Goal: Information Seeking & Learning: Understand process/instructions

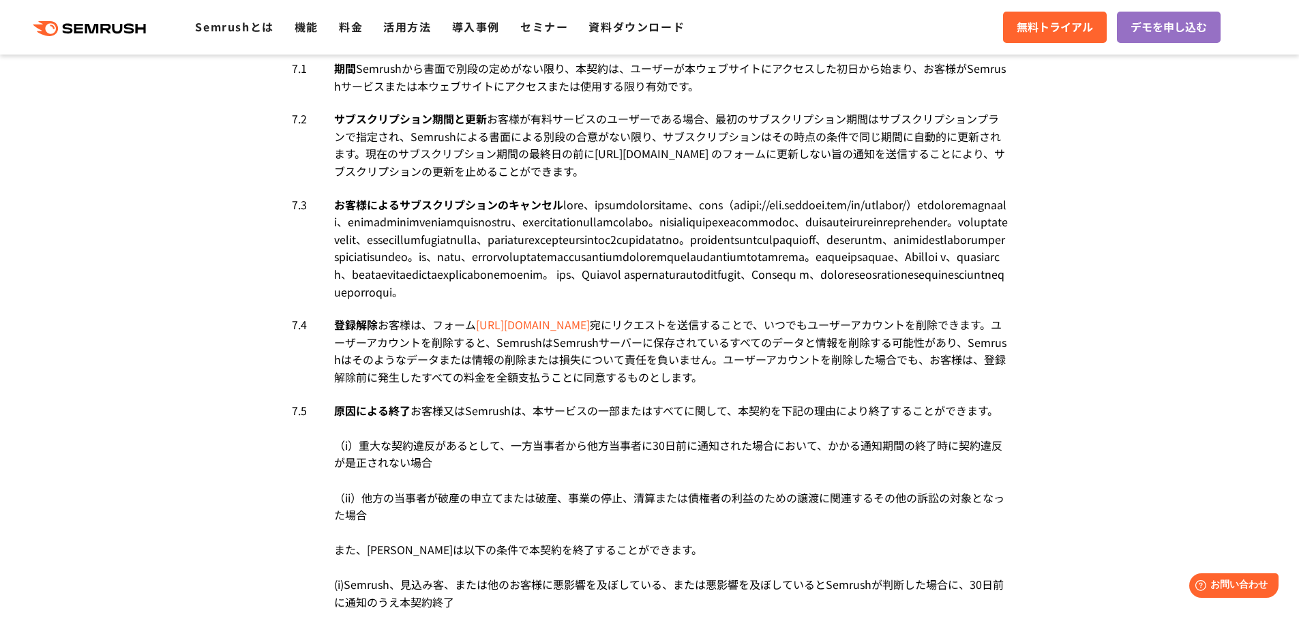
scroll to position [5815, 0]
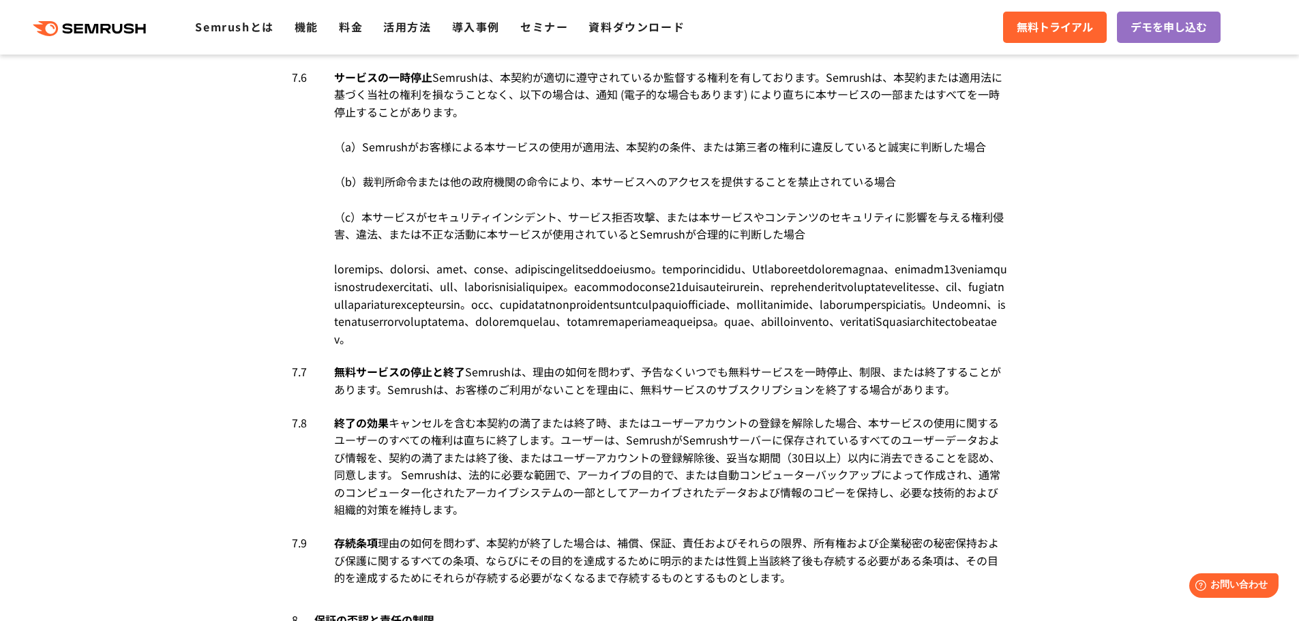
drag, startPoint x: 325, startPoint y: 278, endPoint x: 700, endPoint y: 332, distance: 379.0
copy li "7.2 サブスクリプション期間と更新 サブスクリプション期間と更新　 お客様が有料サービスのユーザーである場合、最初のサブスクリプション期間はサブスクリプショ…"
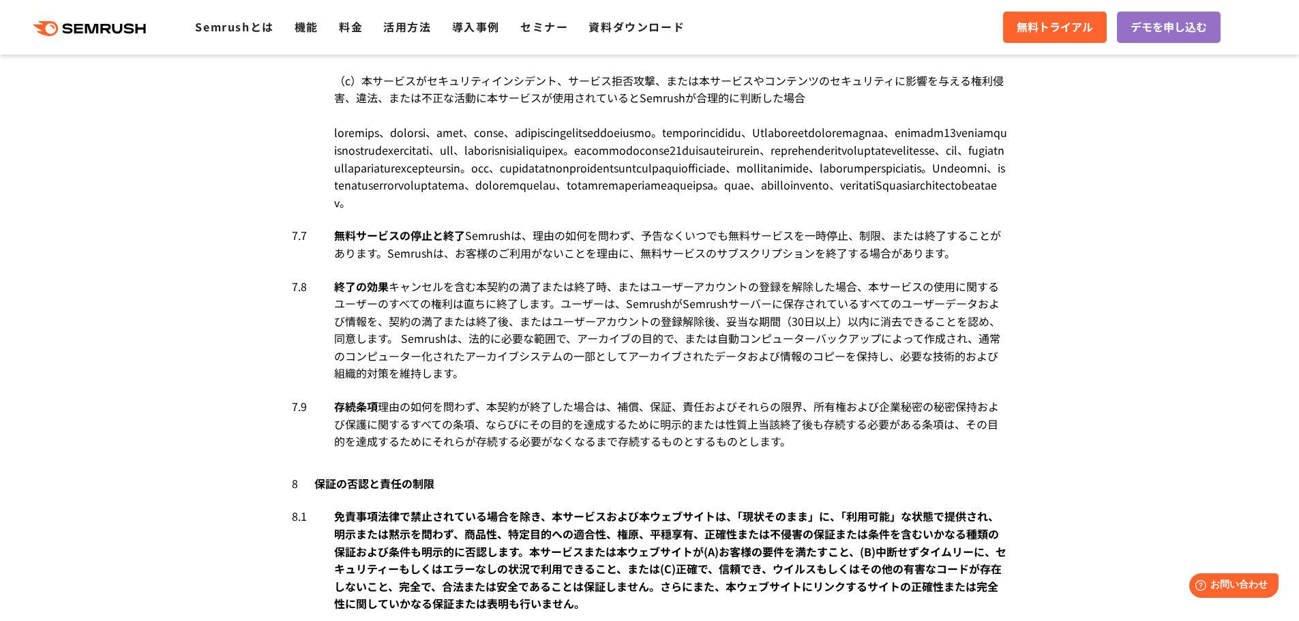
scroll to position [5884, 0]
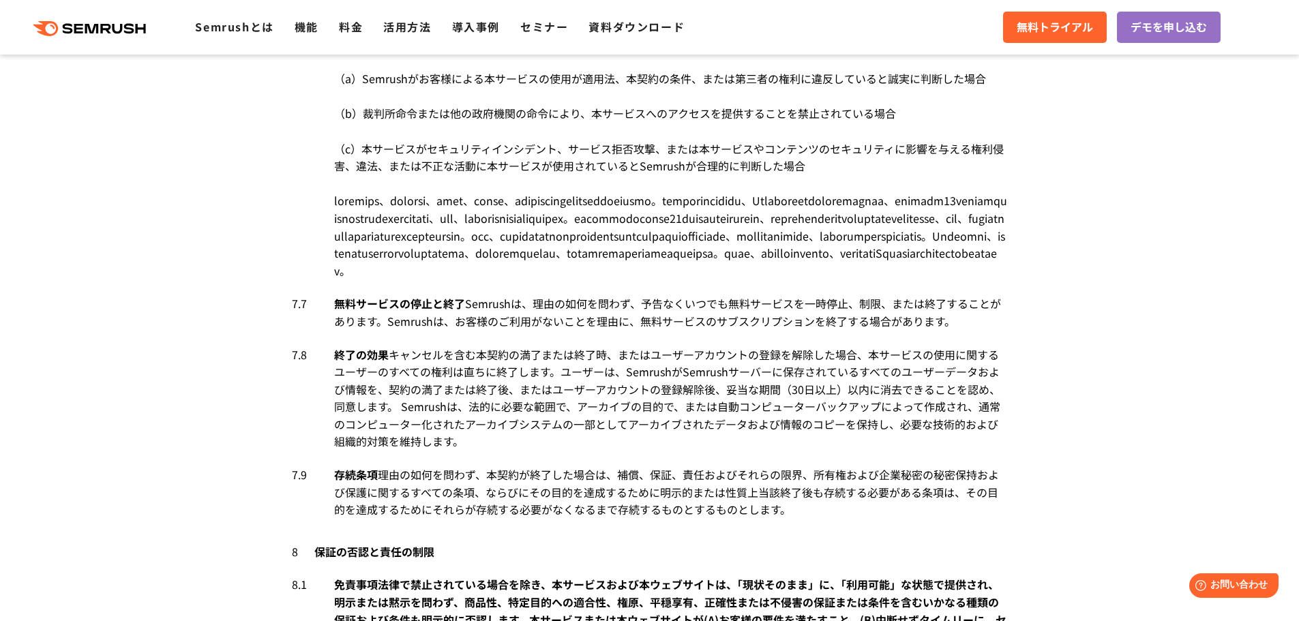
drag, startPoint x: 709, startPoint y: 383, endPoint x: 679, endPoint y: 402, distance: 35.6
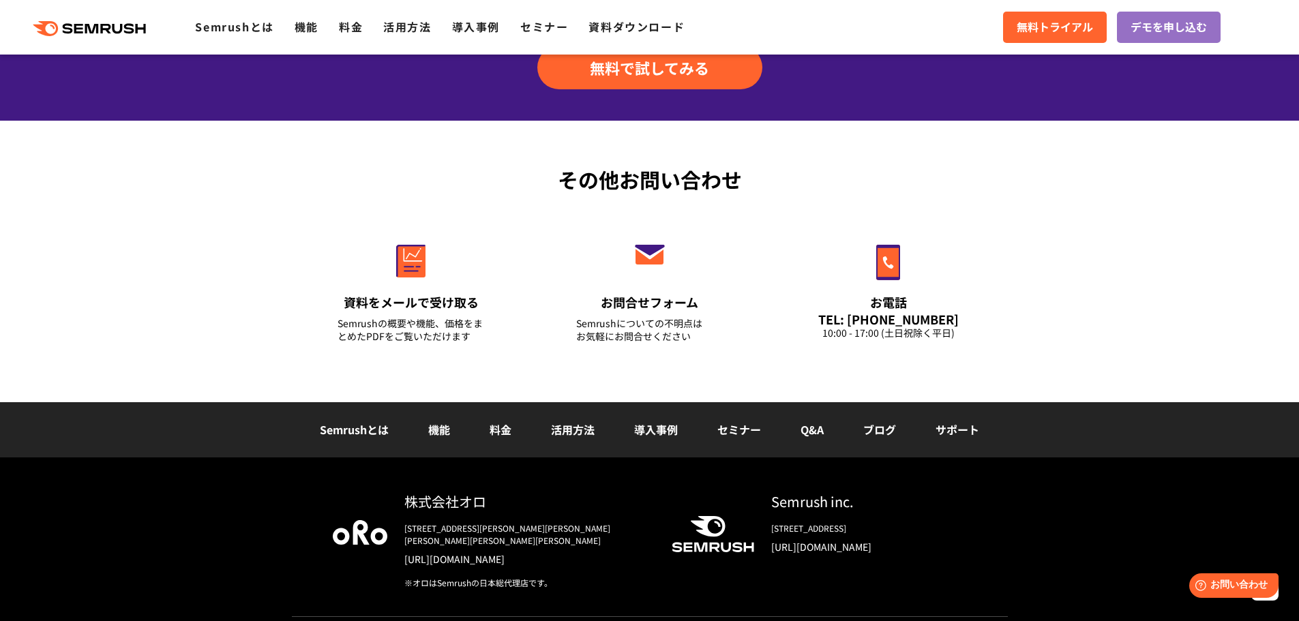
scroll to position [764, 0]
